Goal: Go to known website: Access a specific website the user already knows

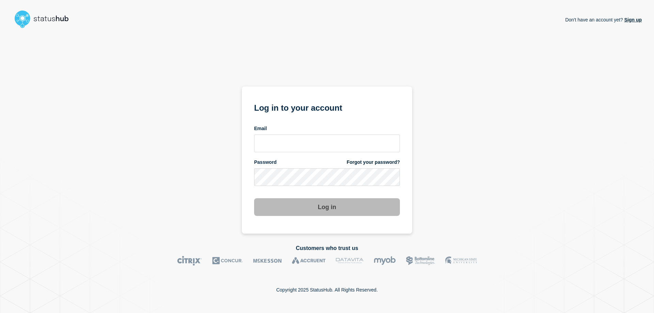
click at [259, 1] on main "Don't have an account yet? Sign up Don't have an account yet? Sign up Log in to…" at bounding box center [327, 156] width 654 height 313
